Goal: Task Accomplishment & Management: Use online tool/utility

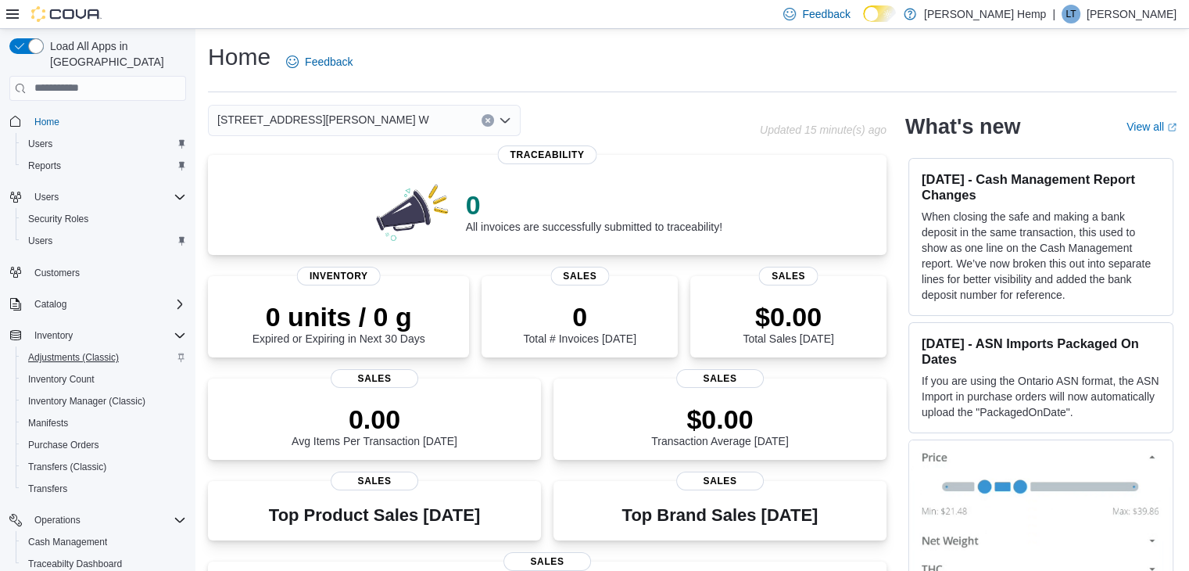
scroll to position [176, 0]
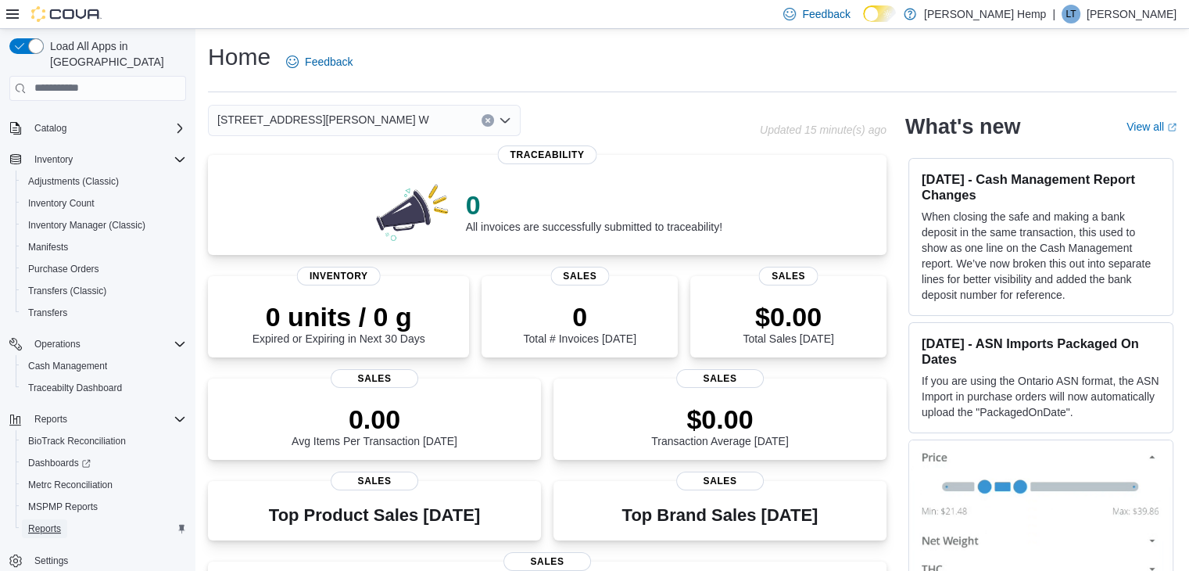
click at [53, 522] on span "Reports" at bounding box center [44, 528] width 33 height 13
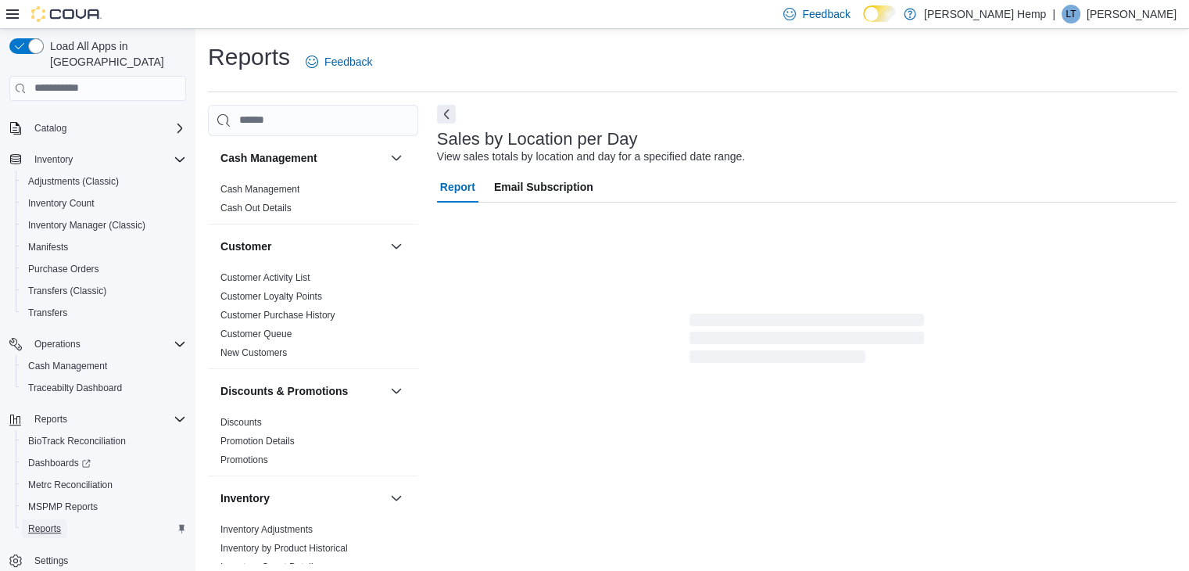
scroll to position [31, 0]
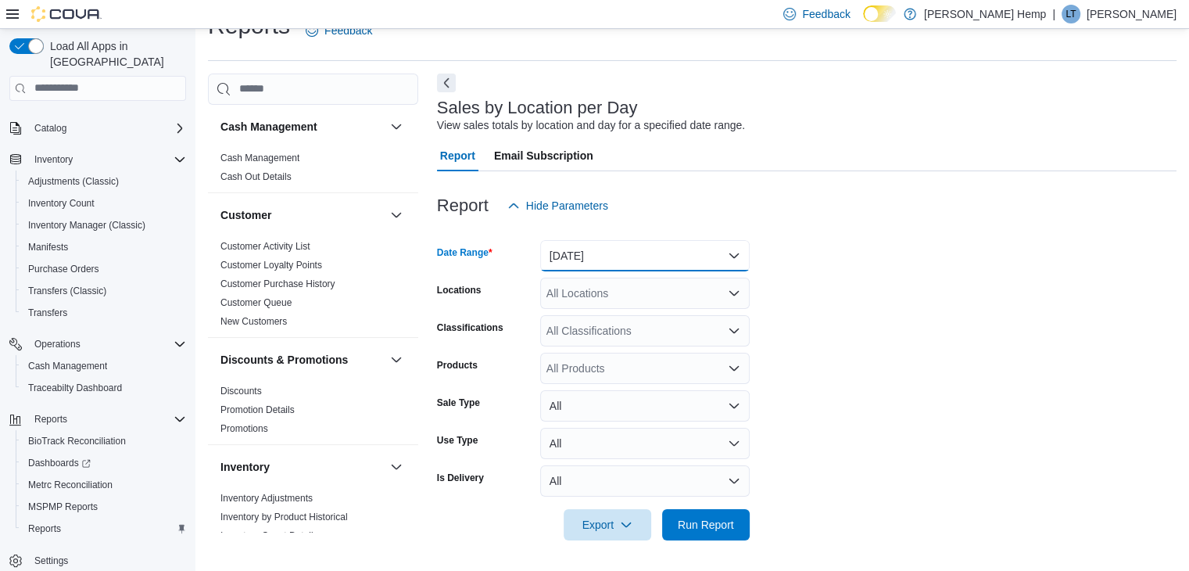
click at [640, 256] on button "[DATE]" at bounding box center [644, 255] width 209 height 31
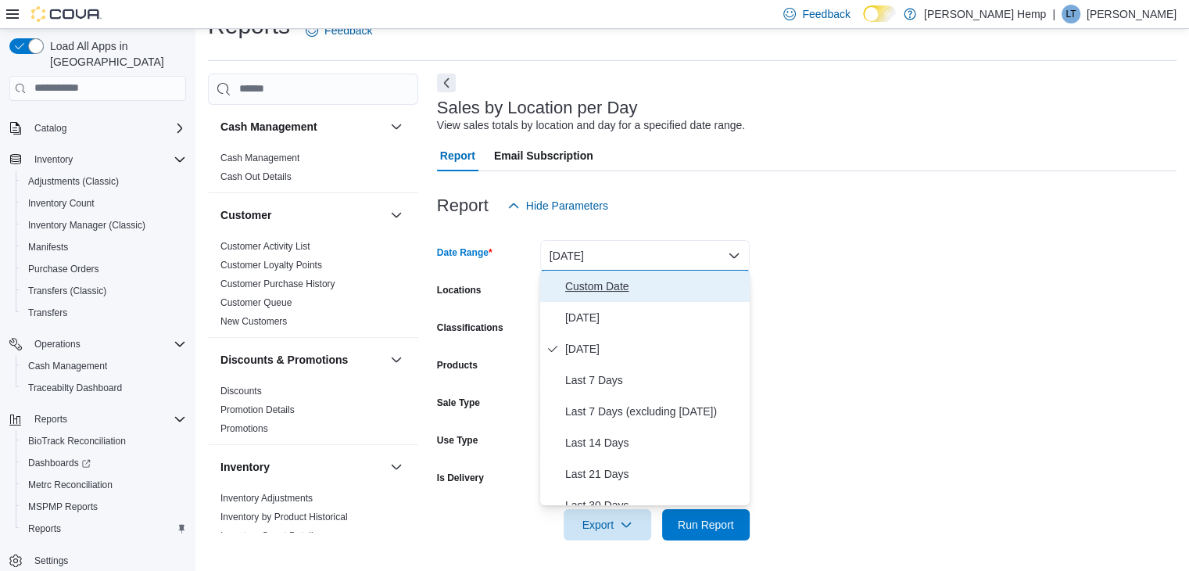
click at [590, 292] on span "Custom Date" at bounding box center [654, 286] width 178 height 19
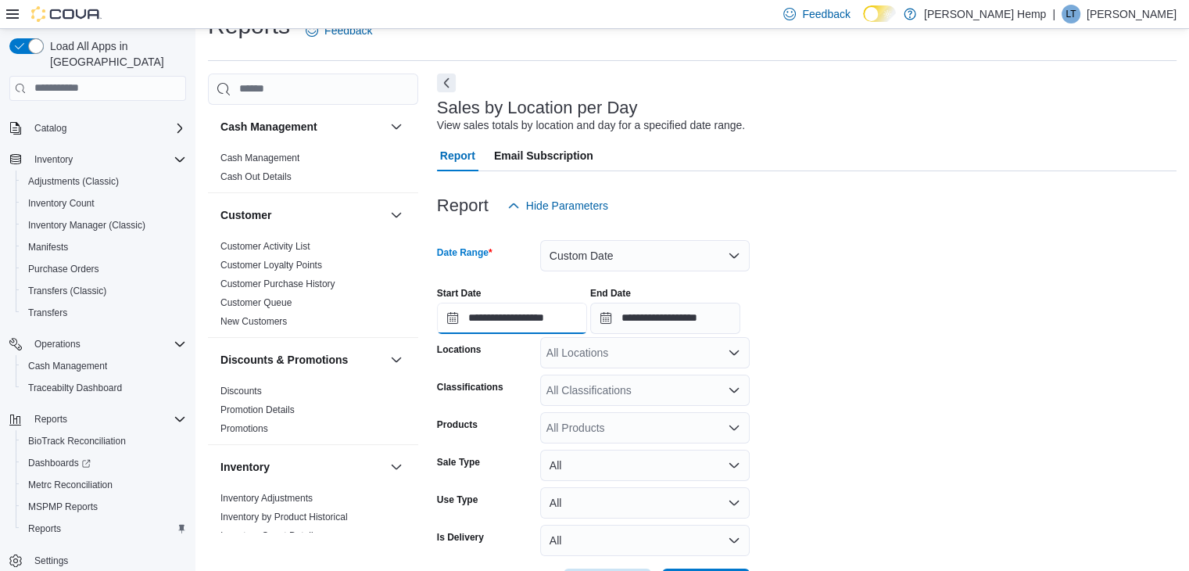
click at [478, 328] on input "**********" at bounding box center [512, 317] width 150 height 31
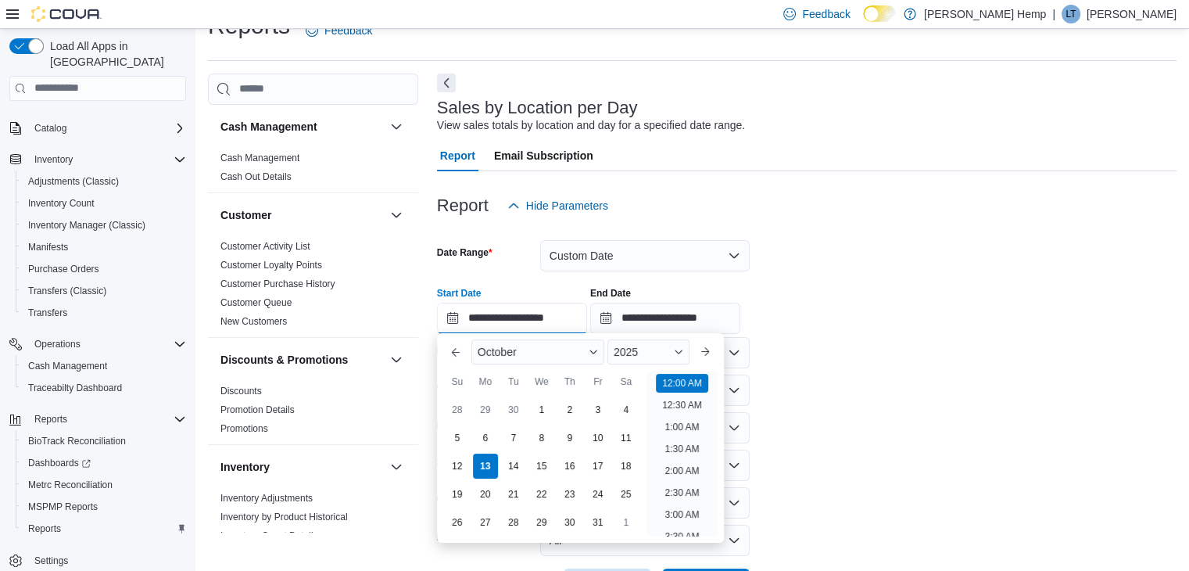
scroll to position [48, 0]
click at [474, 436] on div "6" at bounding box center [484, 437] width 27 height 27
type input "**********"
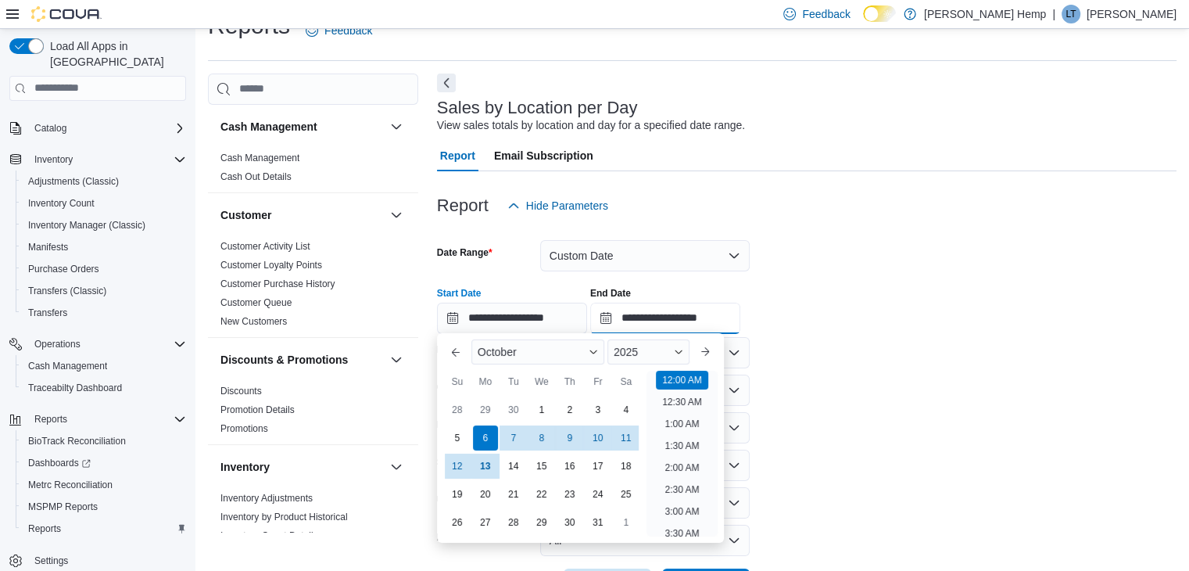
click at [684, 317] on input "**********" at bounding box center [665, 317] width 150 height 31
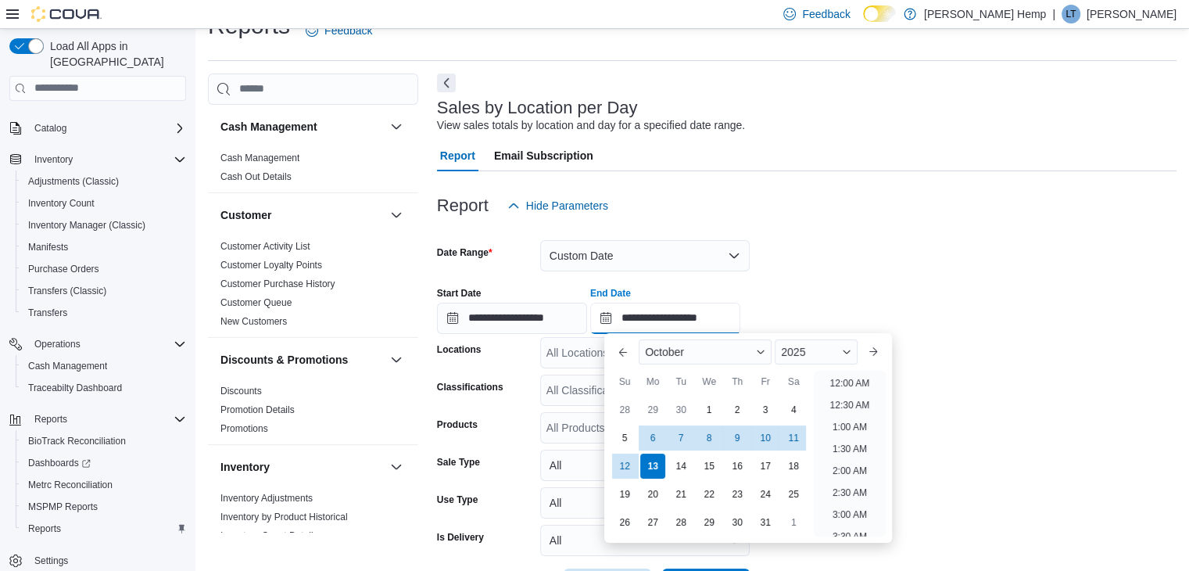
scroll to position [888, 0]
click at [625, 472] on div "12" at bounding box center [624, 466] width 27 height 27
type input "**********"
click at [854, 226] on div at bounding box center [806, 230] width 739 height 19
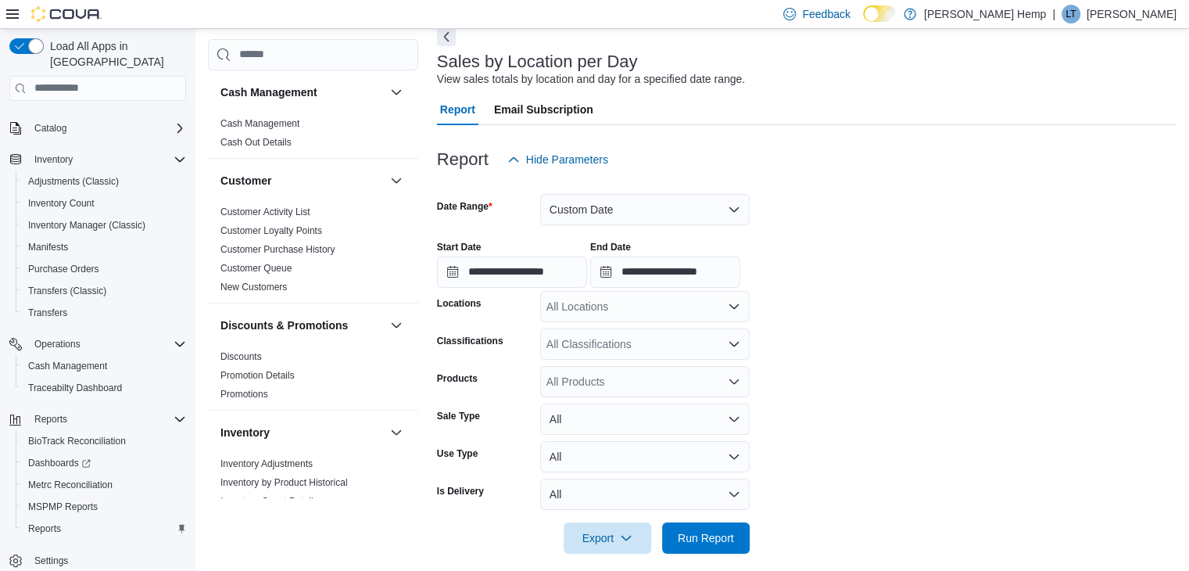
scroll to position [91, 0]
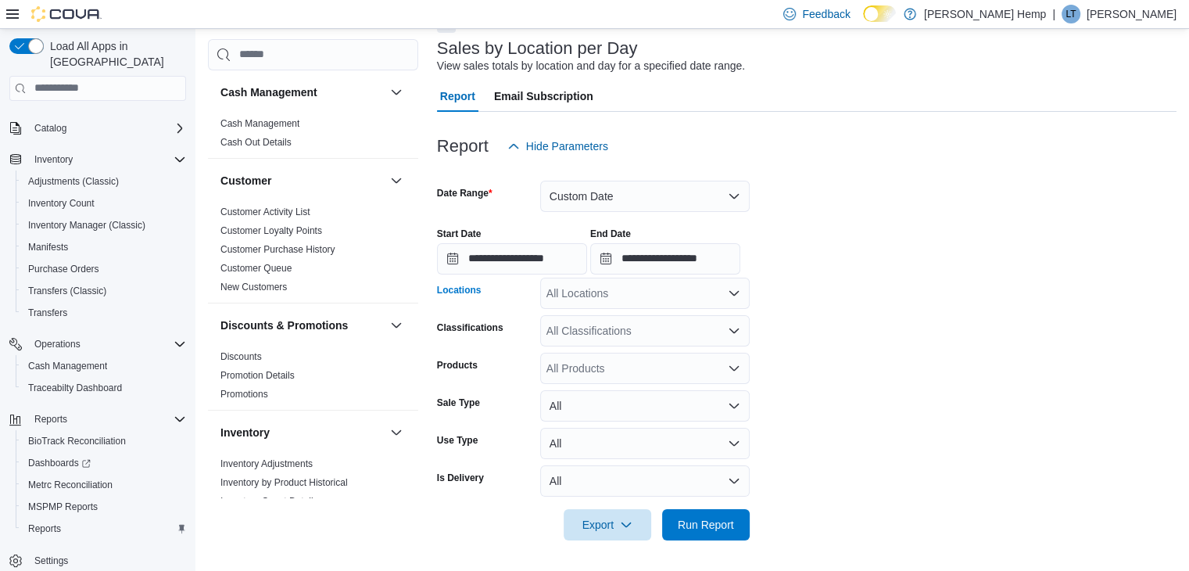
click at [709, 299] on div "All Locations" at bounding box center [644, 292] width 209 height 31
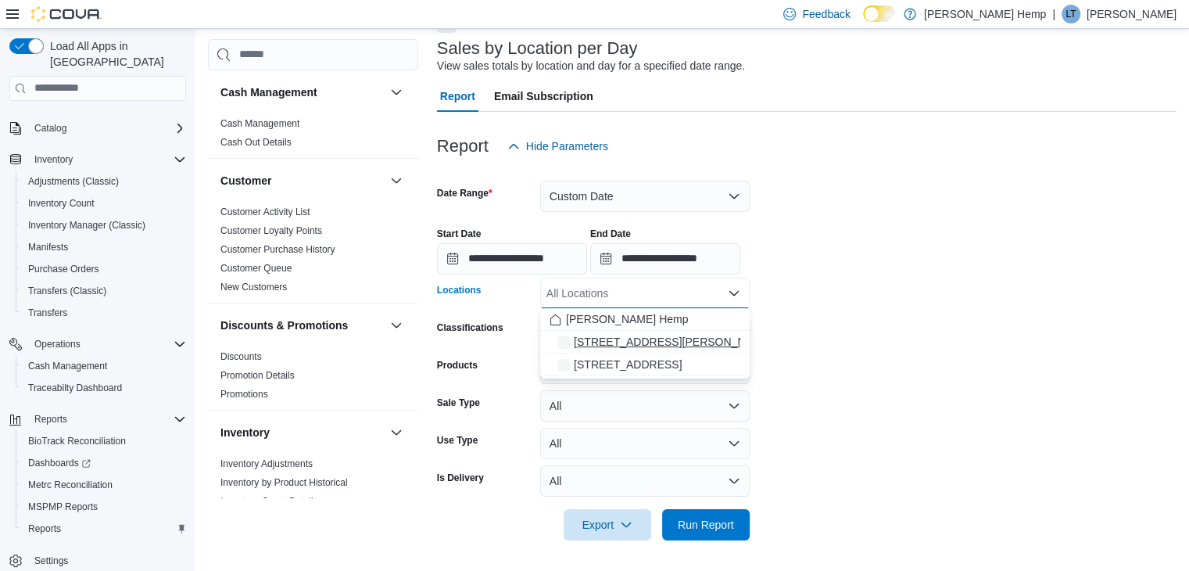
click at [648, 345] on span "[STREET_ADDRESS][PERSON_NAME] W" at bounding box center [680, 342] width 212 height 16
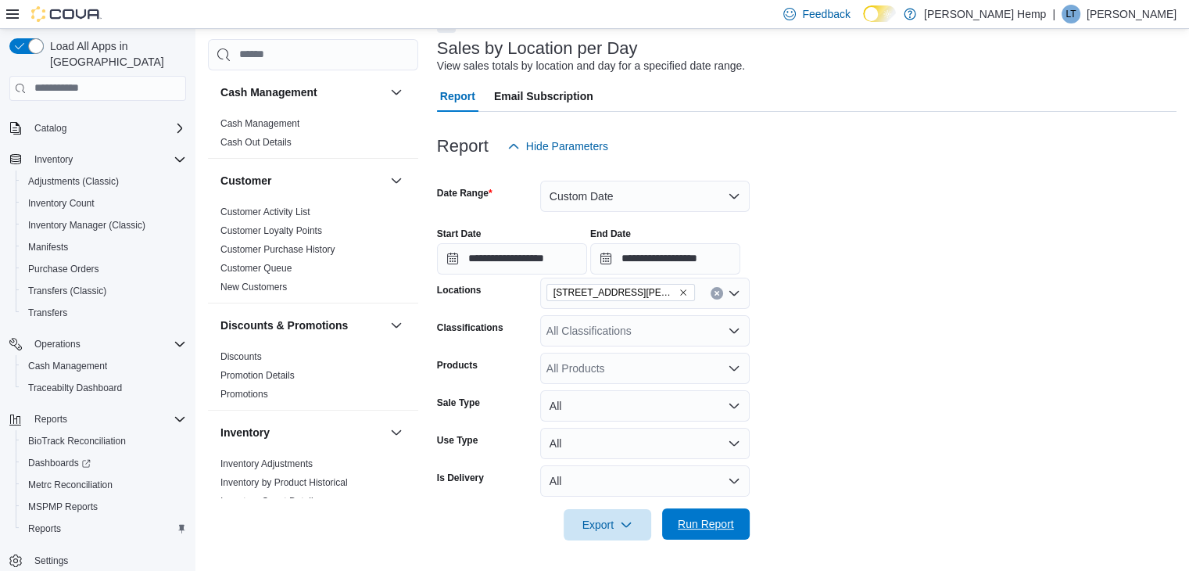
click at [704, 524] on span "Run Report" at bounding box center [706, 524] width 56 height 16
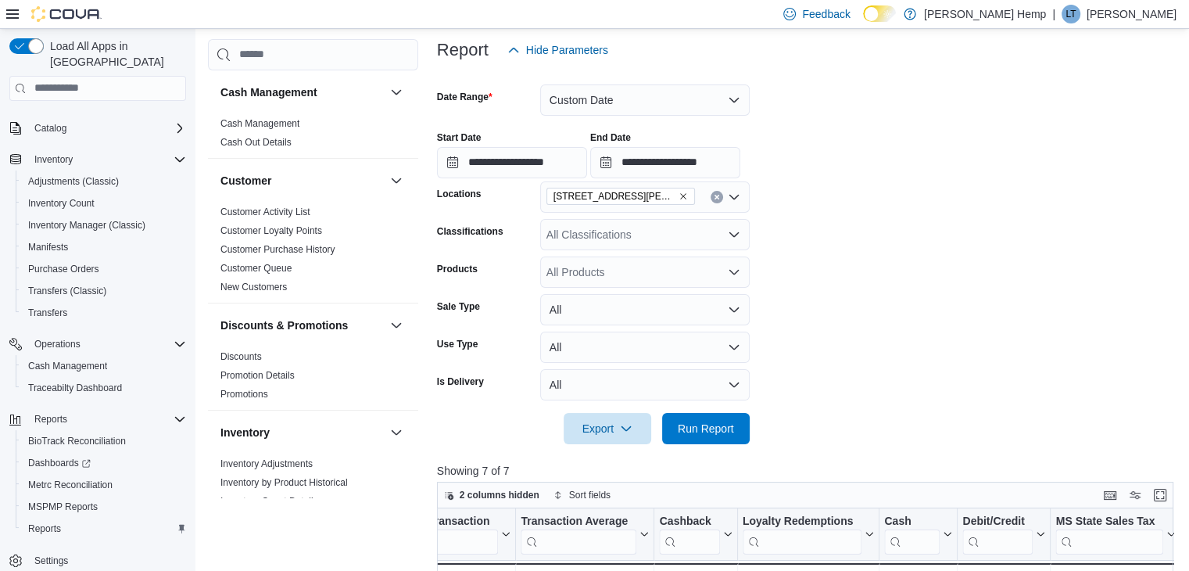
scroll to position [566, 0]
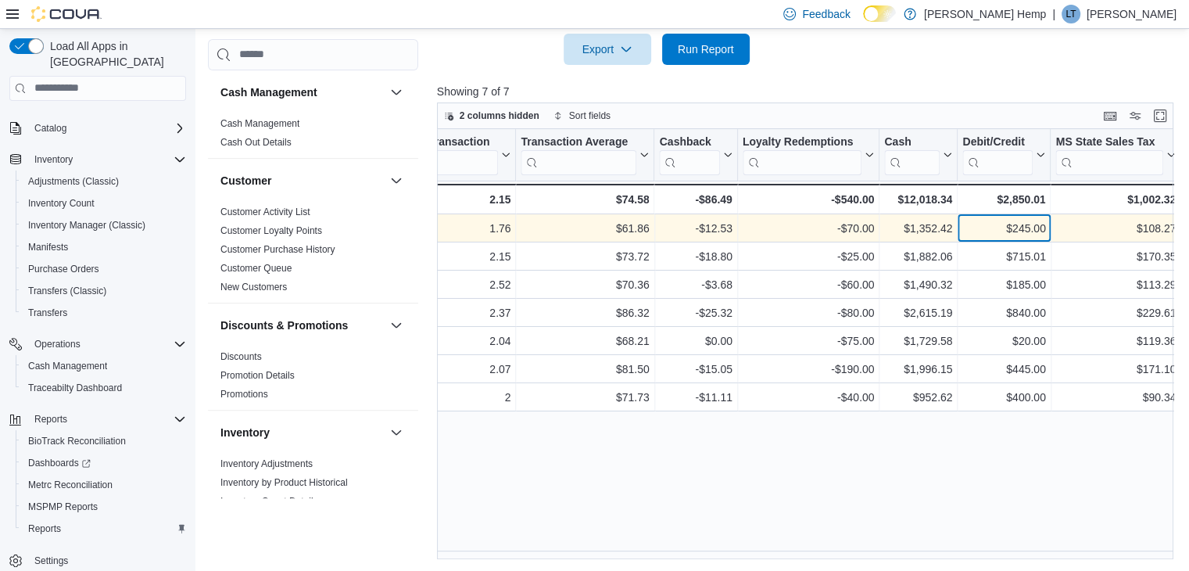
click at [1012, 231] on div "$245.00" at bounding box center [1003, 228] width 83 height 19
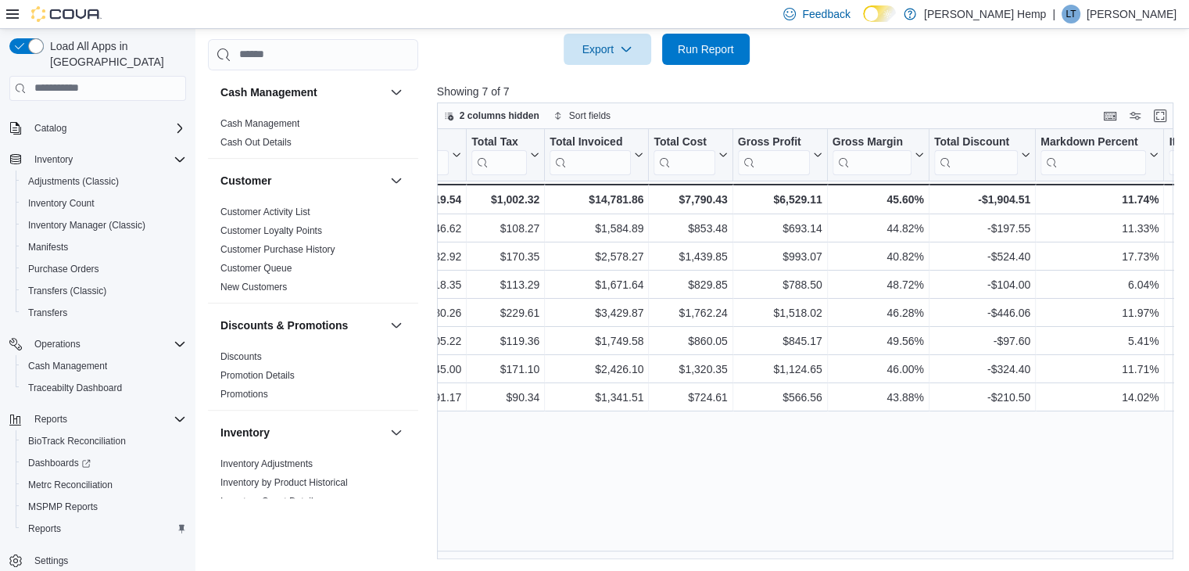
scroll to position [0, 749]
